Goal: Book appointment/travel/reservation

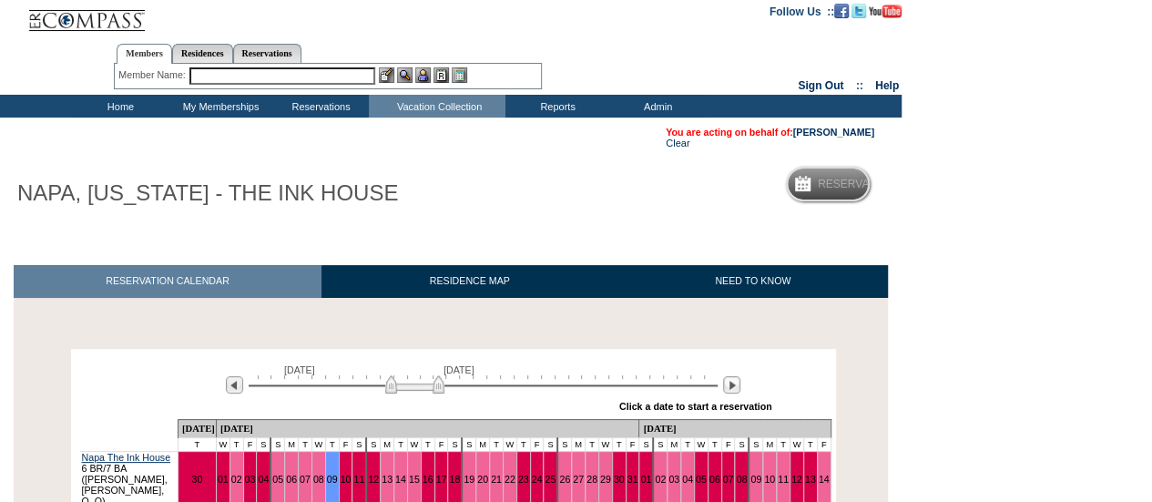
scroll to position [182, 0]
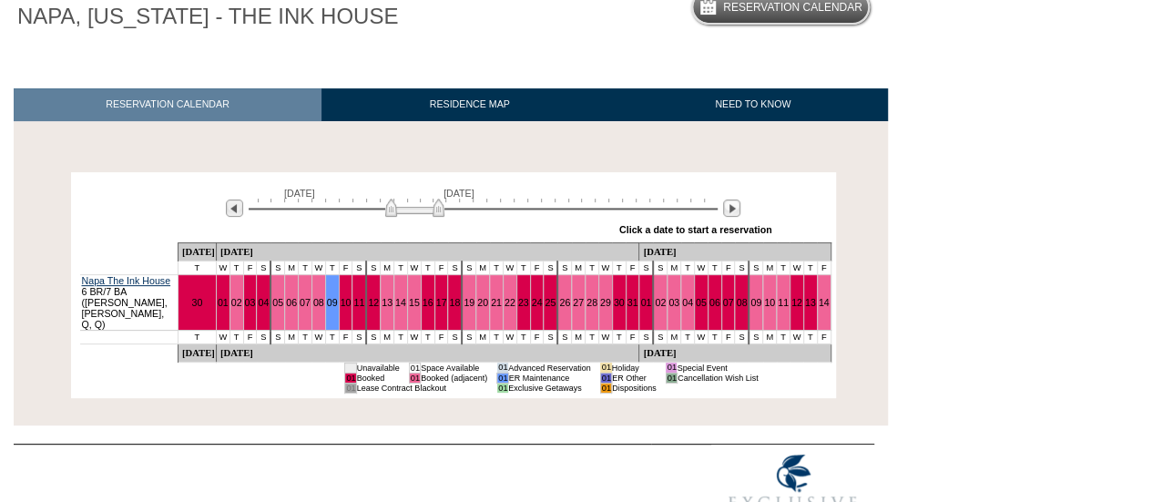
drag, startPoint x: 414, startPoint y: 213, endPoint x: 486, endPoint y: 219, distance: 72.2
click at [486, 218] on div "[DATE] [DATE]" at bounding box center [479, 203] width 525 height 31
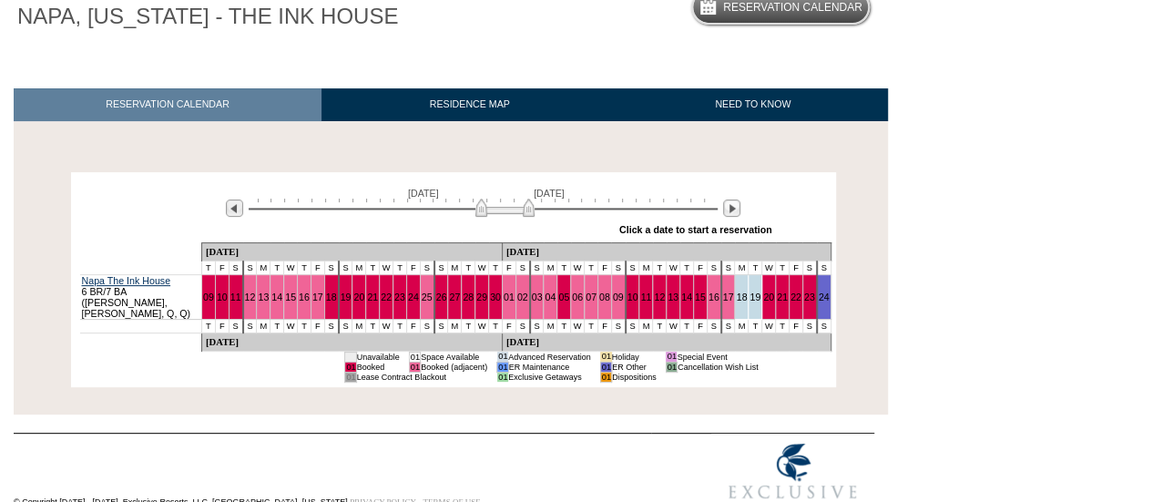
drag, startPoint x: 488, startPoint y: 214, endPoint x: 506, endPoint y: 214, distance: 18.2
click at [506, 214] on img at bounding box center [504, 207] width 59 height 18
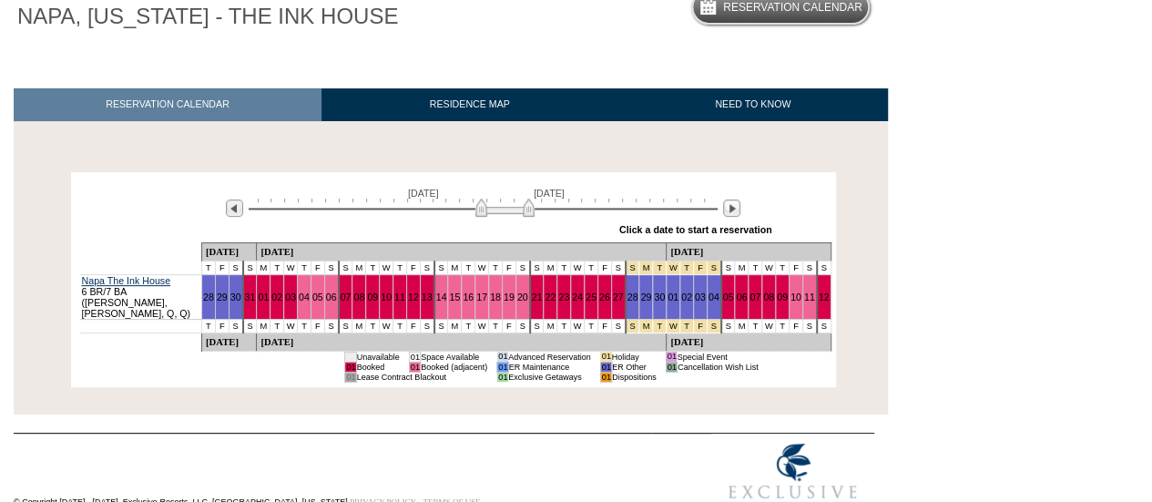
drag, startPoint x: 506, startPoint y: 213, endPoint x: 517, endPoint y: 212, distance: 11.0
click at [517, 212] on img at bounding box center [504, 207] width 59 height 18
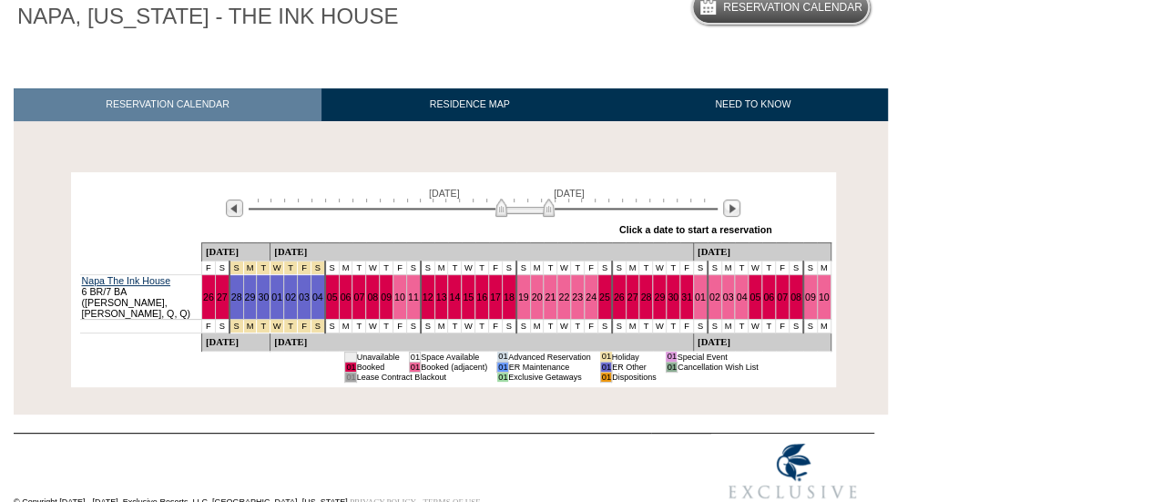
click at [526, 212] on img at bounding box center [524, 207] width 59 height 18
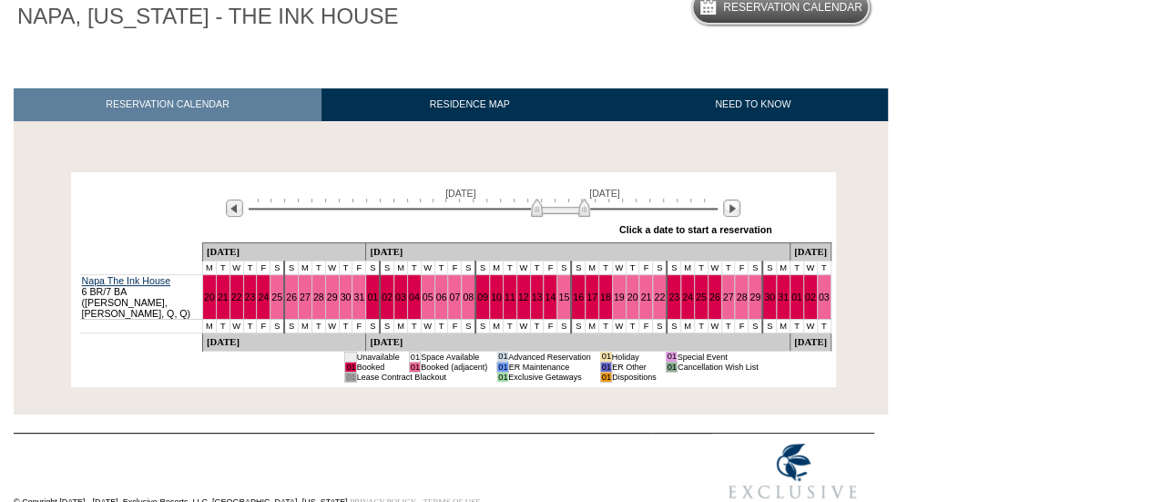
drag, startPoint x: 526, startPoint y: 212, endPoint x: 562, endPoint y: 214, distance: 35.6
click at [562, 214] on img at bounding box center [560, 207] width 59 height 18
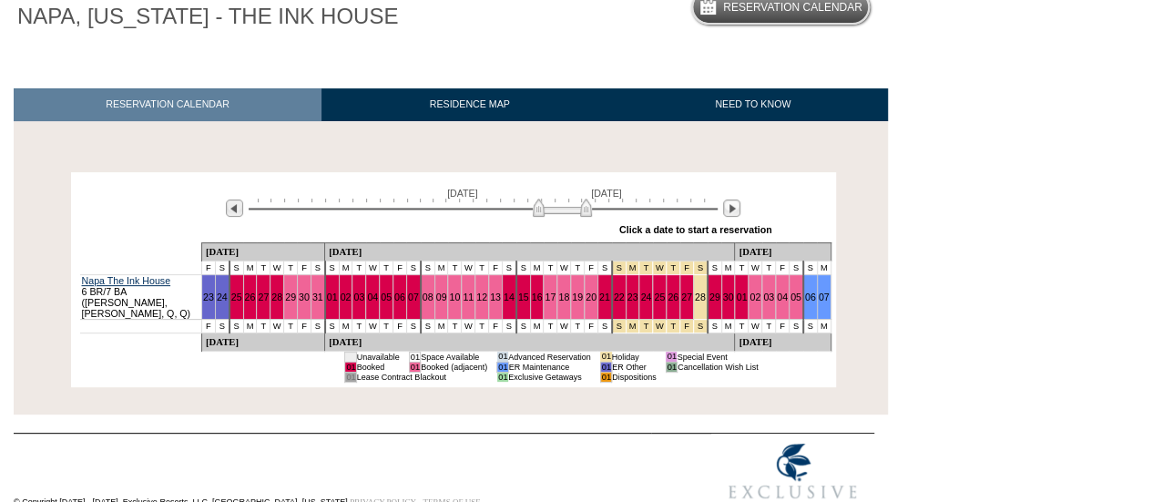
click at [568, 214] on img at bounding box center [562, 207] width 59 height 18
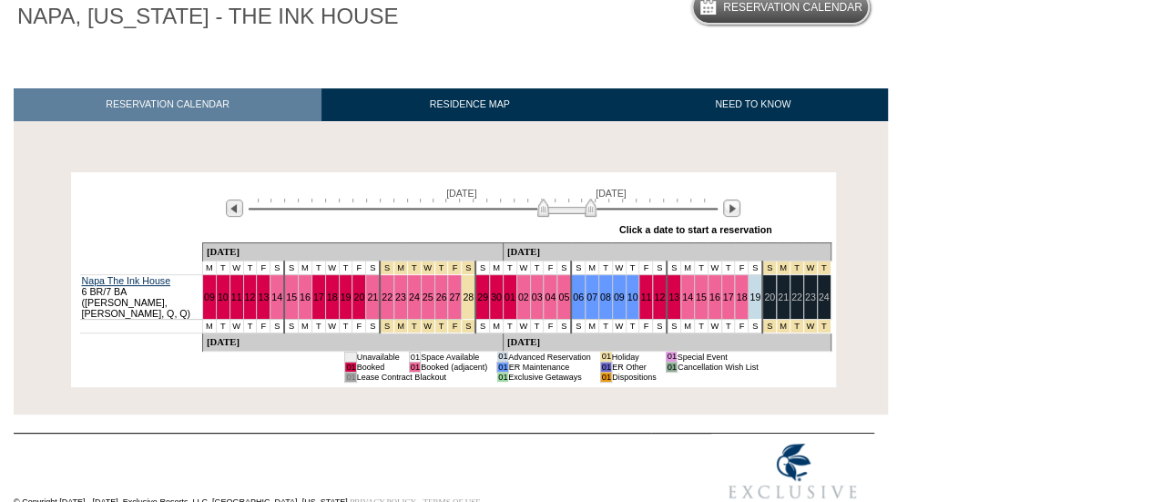
click at [569, 212] on img at bounding box center [566, 207] width 59 height 18
click at [575, 208] on img at bounding box center [570, 207] width 59 height 18
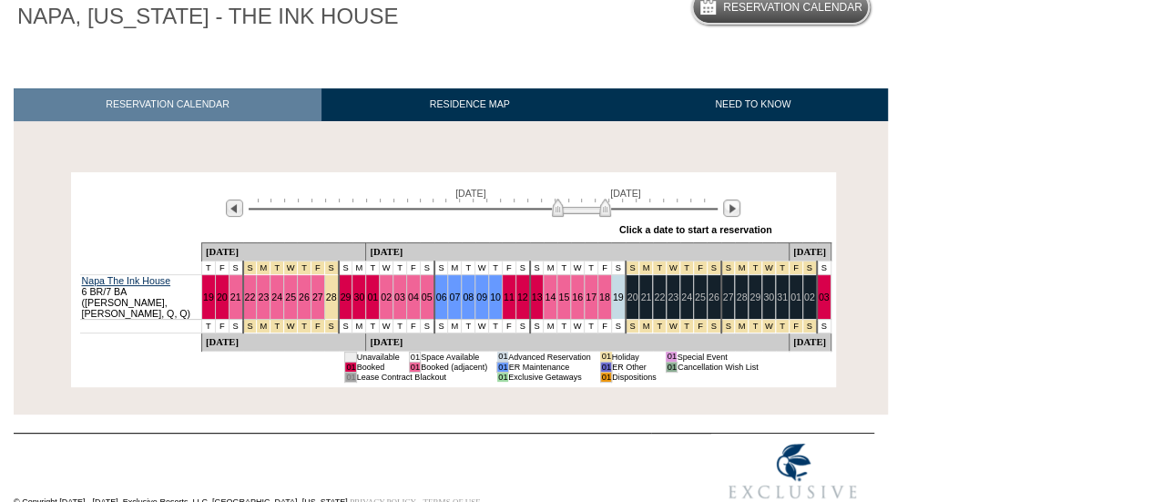
drag, startPoint x: 575, startPoint y: 208, endPoint x: 586, endPoint y: 208, distance: 11.0
click at [586, 208] on img at bounding box center [581, 207] width 59 height 18
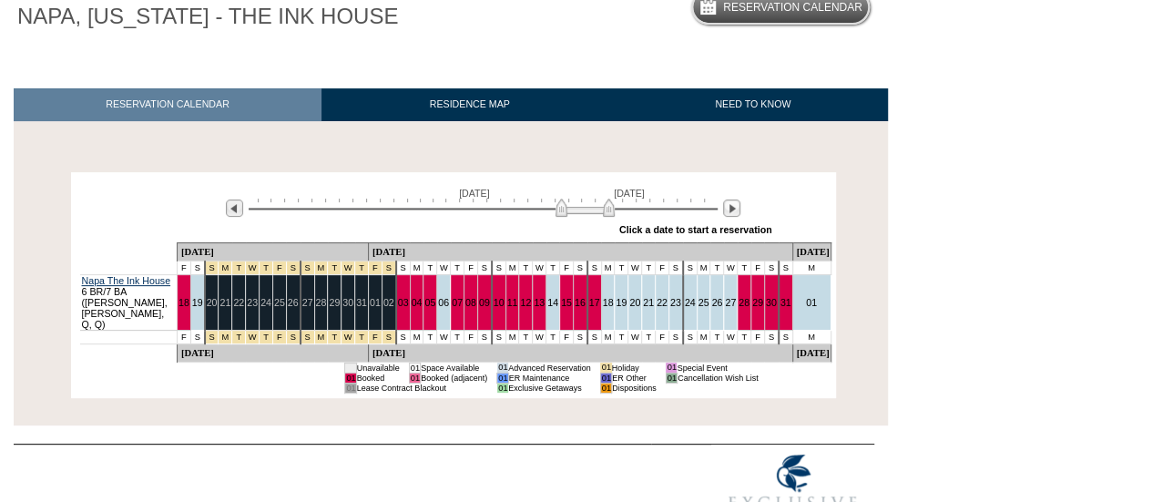
click at [592, 206] on img at bounding box center [584, 207] width 59 height 18
